Goal: Task Accomplishment & Management: Manage account settings

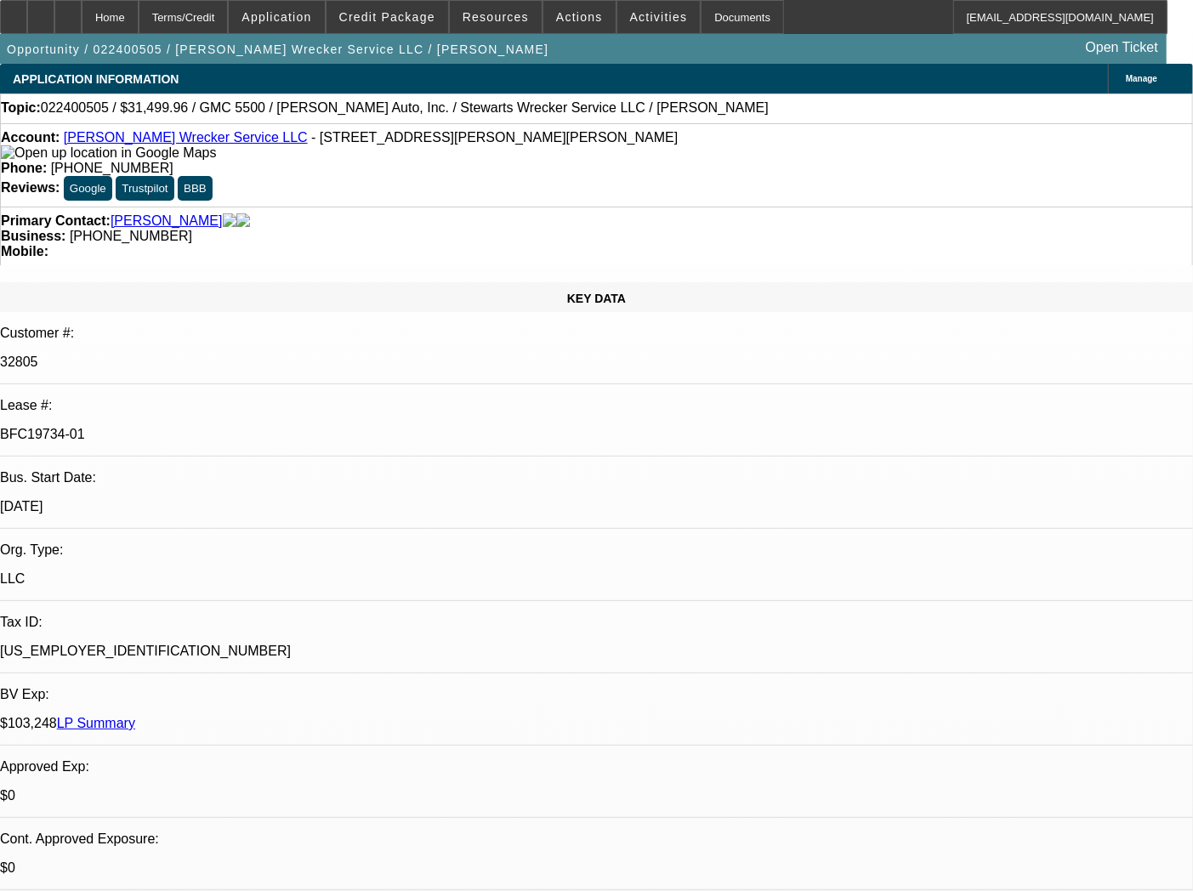
select select "0.1"
select select "2"
select select "0.1"
select select "4"
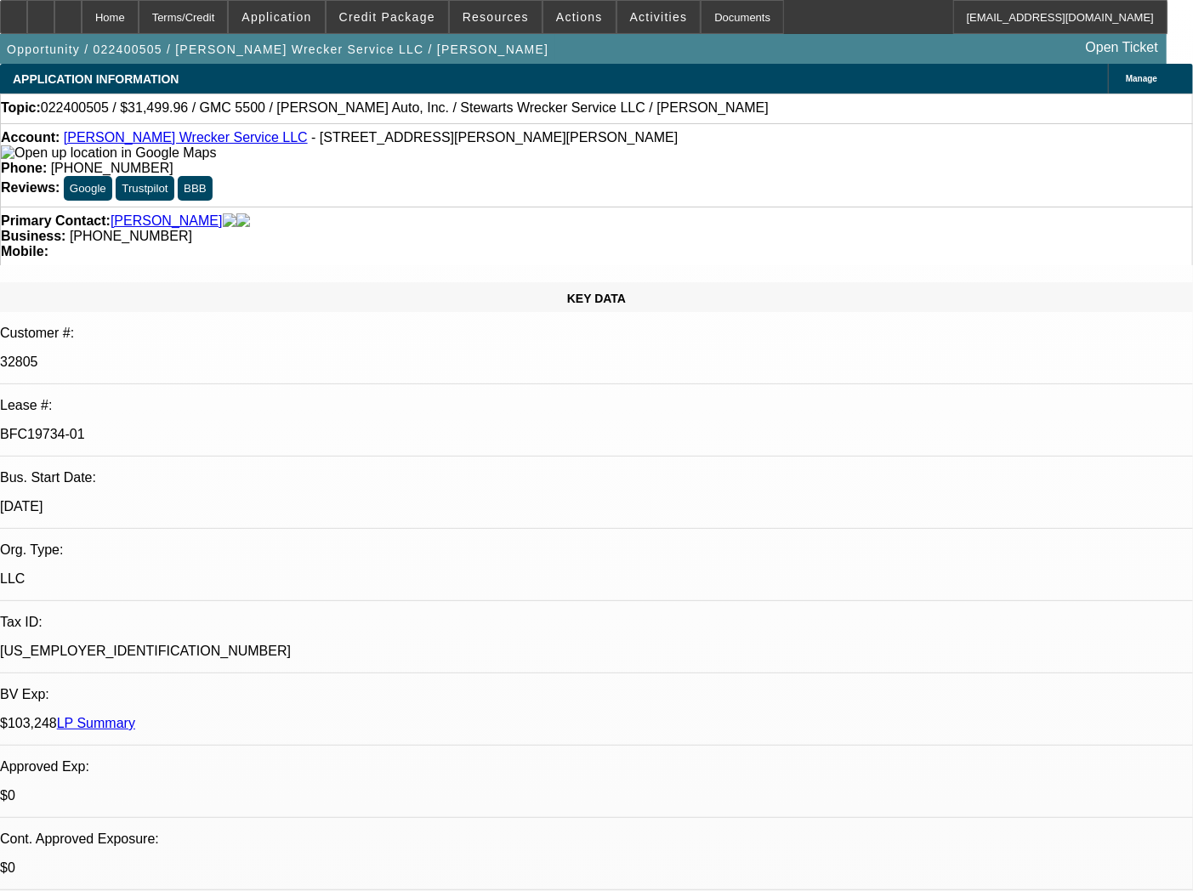
select select "0.1"
select select "2"
select select "0.1"
select select "4"
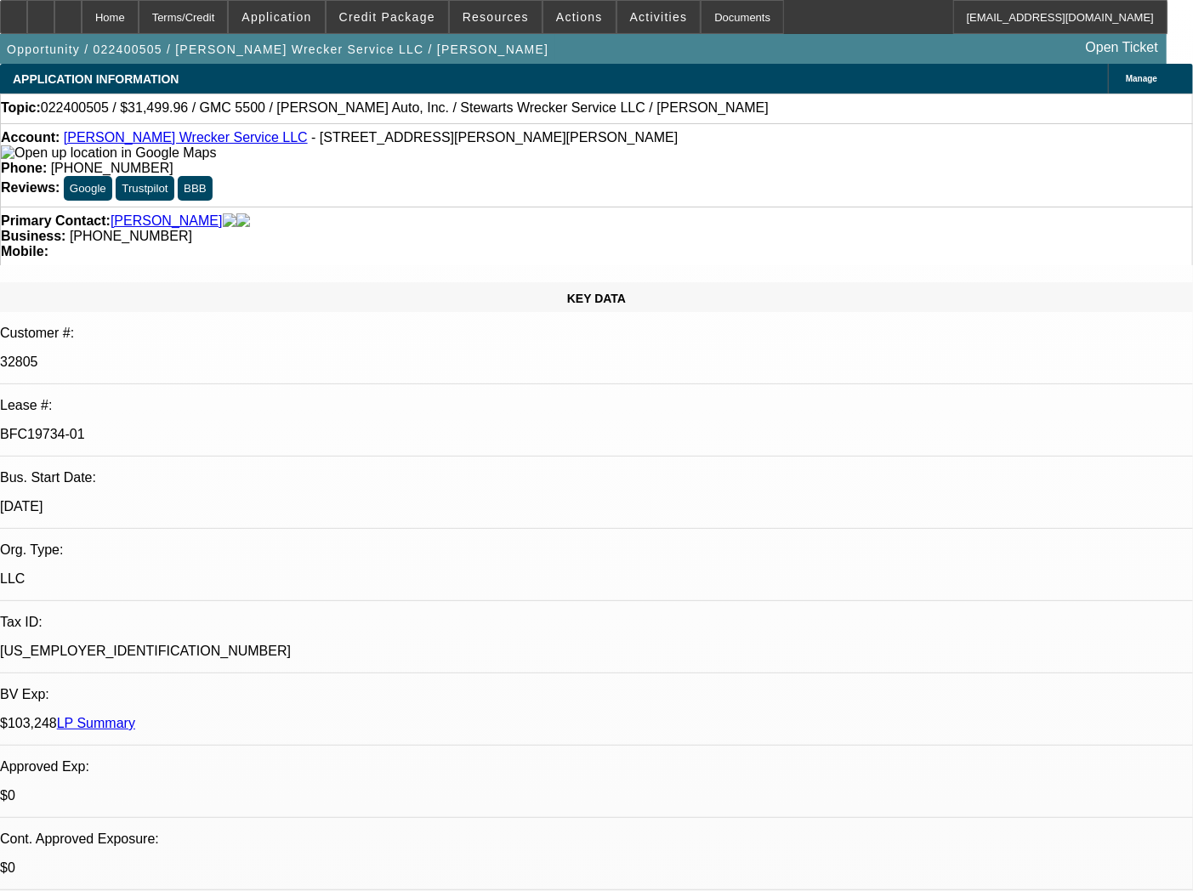
select select "0.1"
select select "2"
select select "0.1"
select select "4"
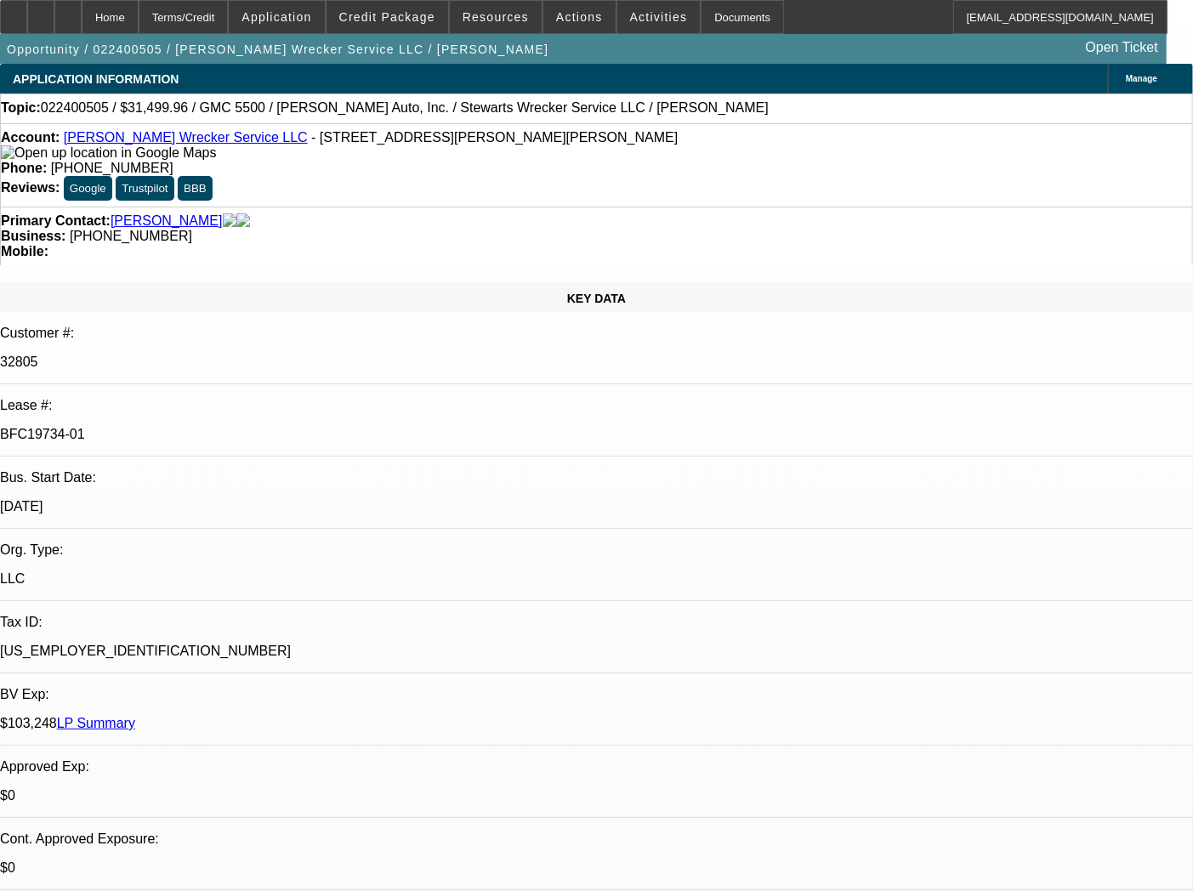
select select "0.1"
select select "2"
select select "0.1"
select select "4"
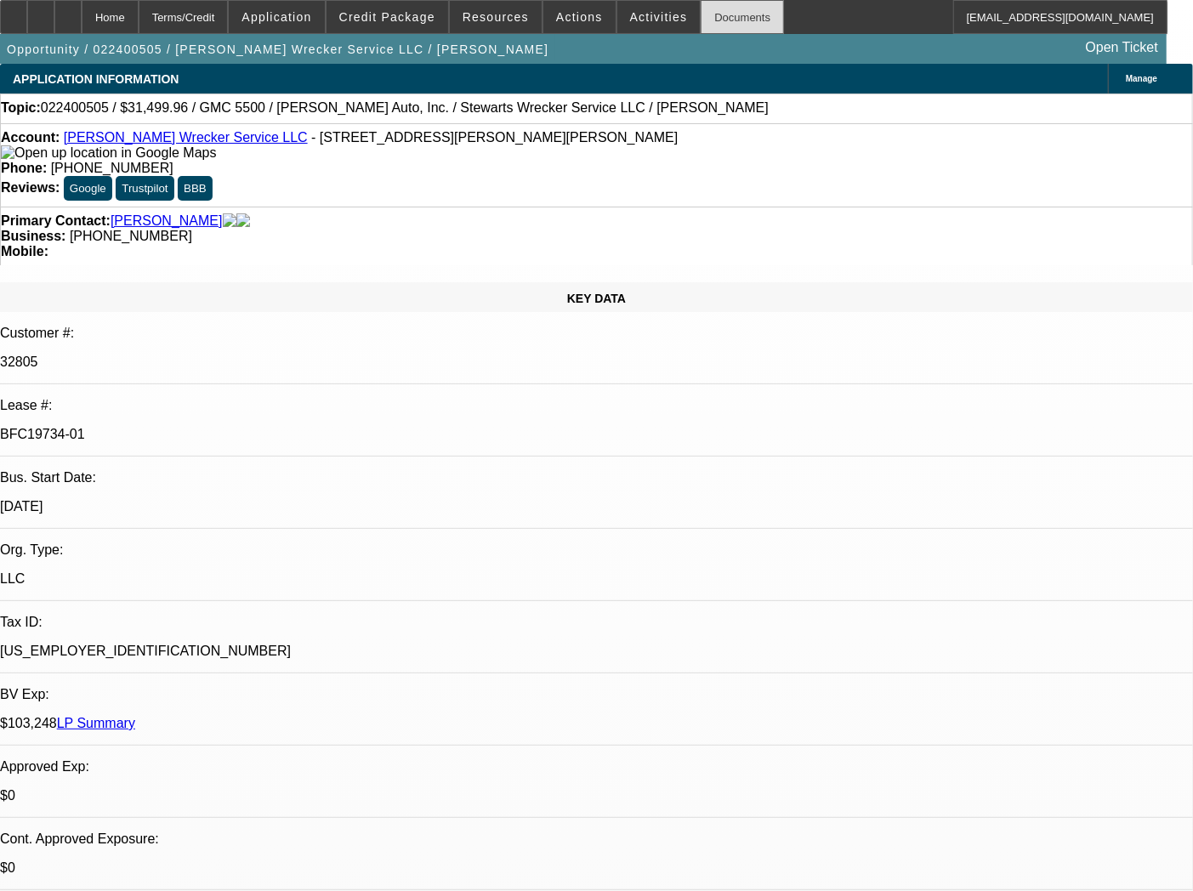
click at [721, 18] on div "Documents" at bounding box center [742, 17] width 83 height 34
